Goal: Use online tool/utility: Utilize a website feature to perform a specific function

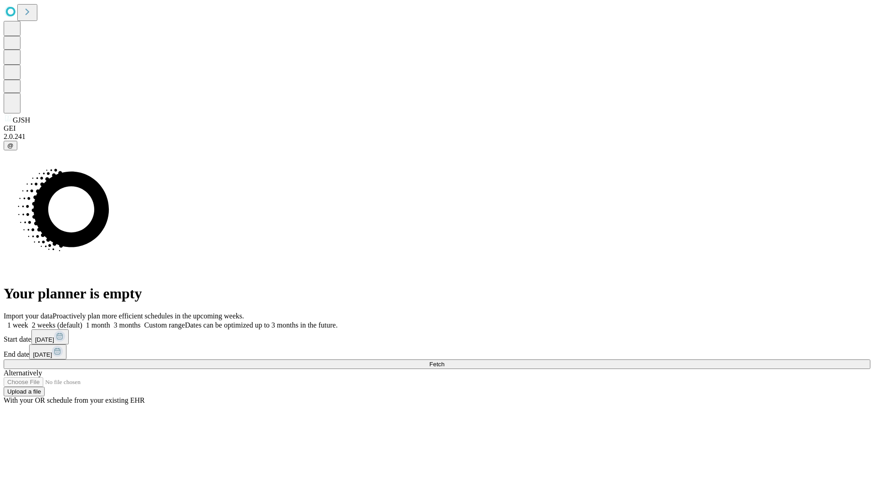
click at [444, 361] on span "Fetch" at bounding box center [436, 364] width 15 height 7
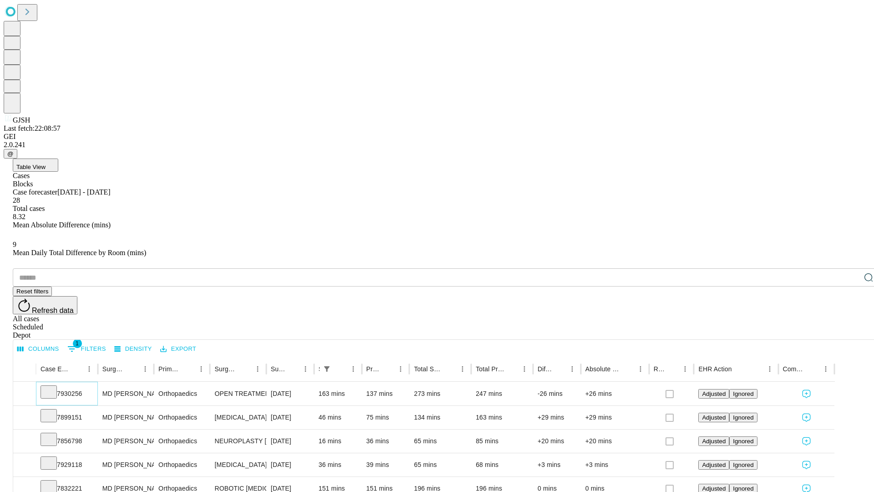
click at [53, 387] on icon at bounding box center [48, 391] width 9 height 9
